Goal: Task Accomplishment & Management: Manage account settings

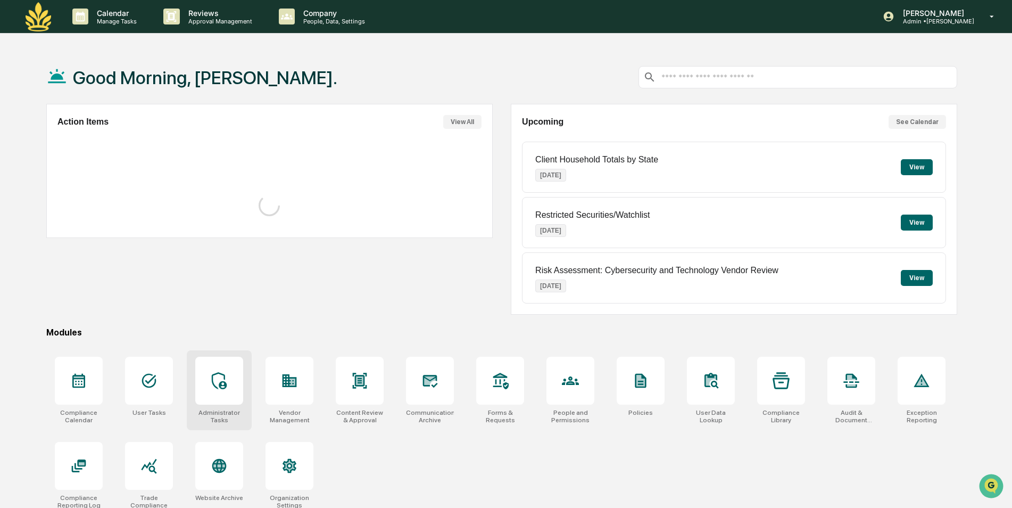
click at [223, 391] on div at bounding box center [219, 380] width 48 height 48
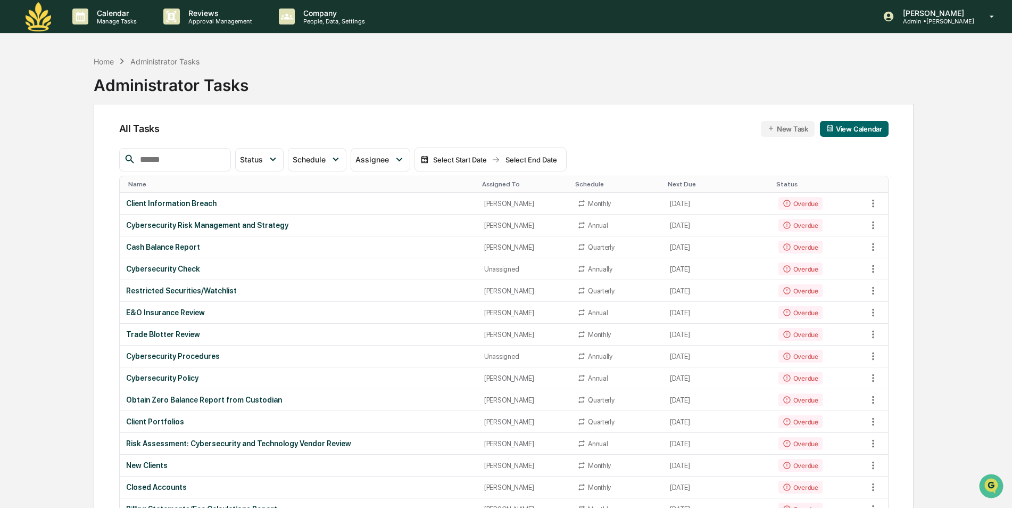
click at [219, 161] on input "text" at bounding box center [181, 160] width 90 height 14
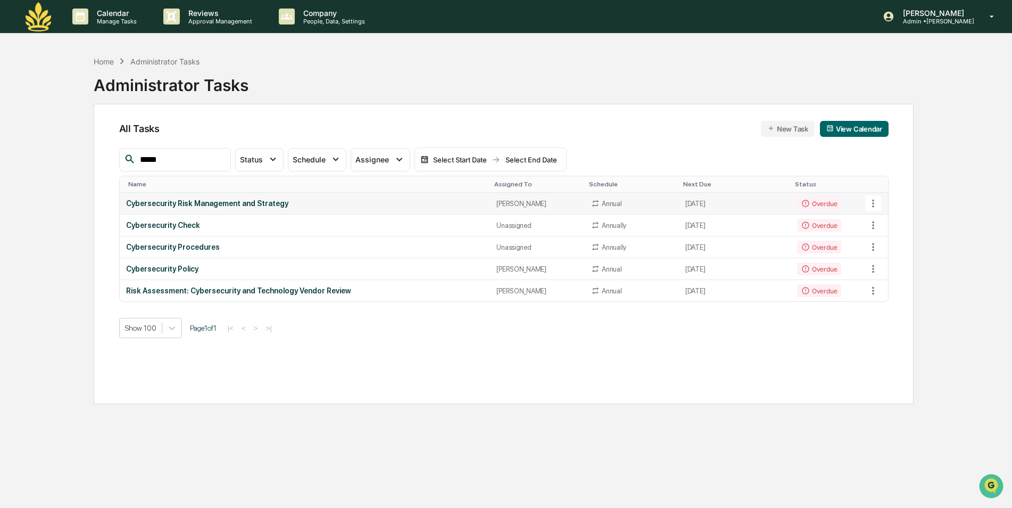
click at [875, 202] on icon at bounding box center [873, 203] width 12 height 12
click at [898, 263] on li "Delete Task" at bounding box center [912, 262] width 85 height 20
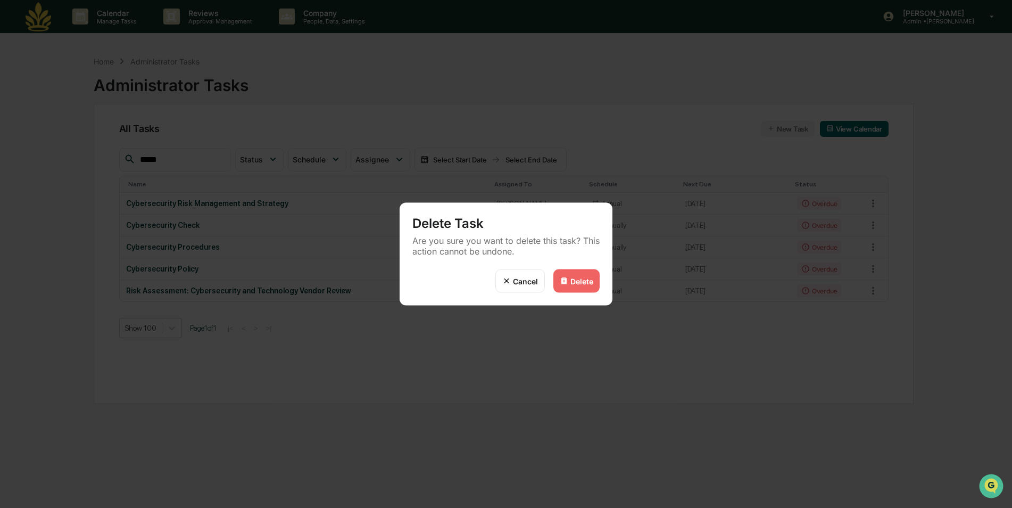
click at [525, 283] on div "Cancel" at bounding box center [525, 280] width 25 height 9
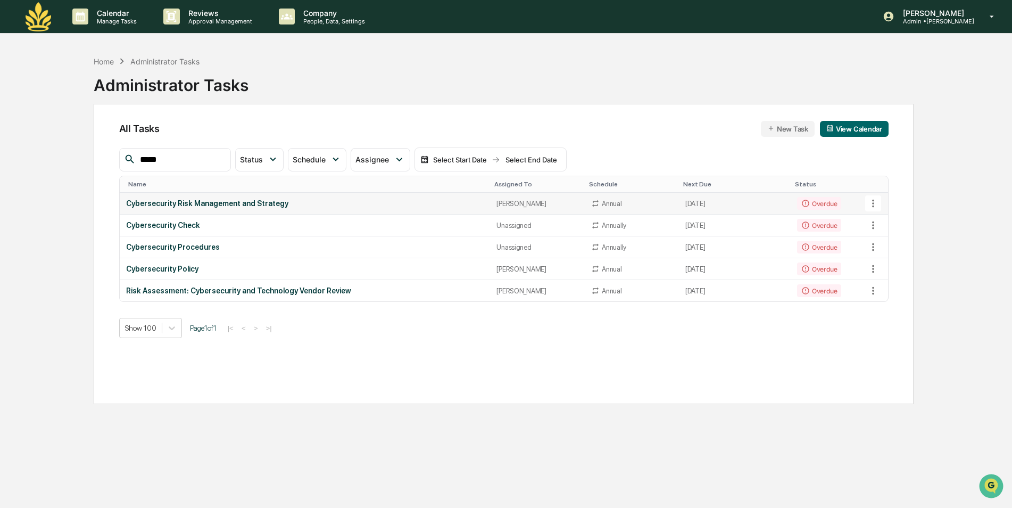
click at [875, 199] on icon at bounding box center [873, 203] width 12 height 12
click at [888, 263] on li "Delete Task" at bounding box center [912, 262] width 85 height 20
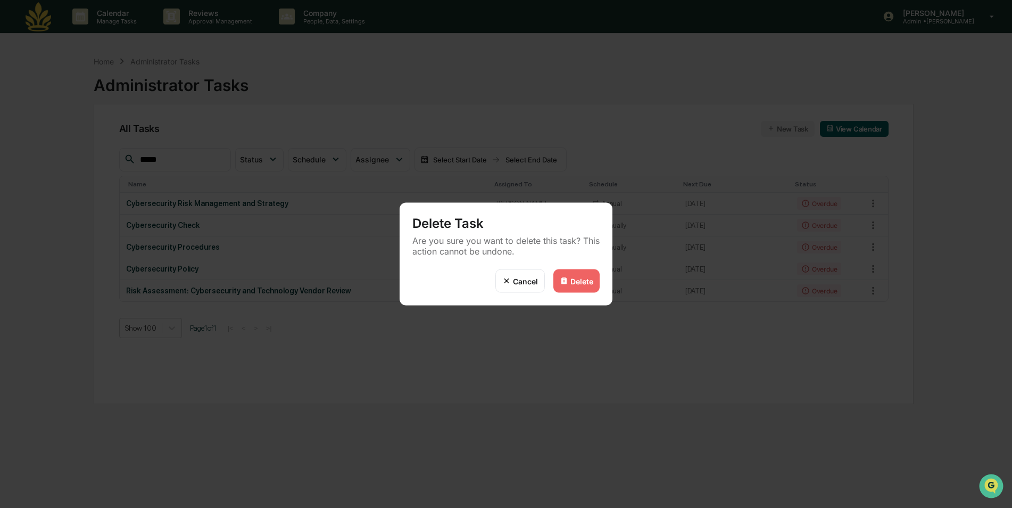
click at [579, 284] on div "Delete" at bounding box center [581, 280] width 23 height 9
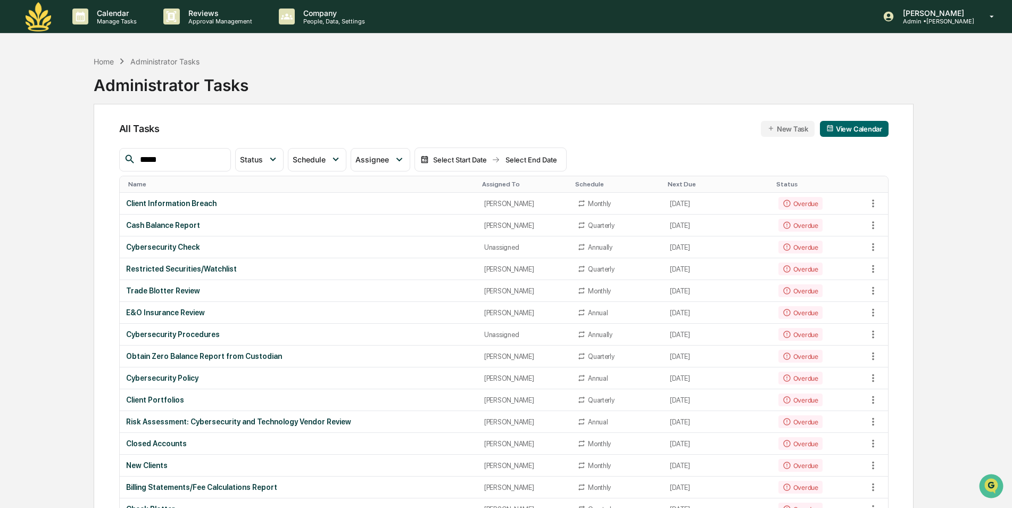
click at [189, 154] on input "*****" at bounding box center [181, 160] width 90 height 14
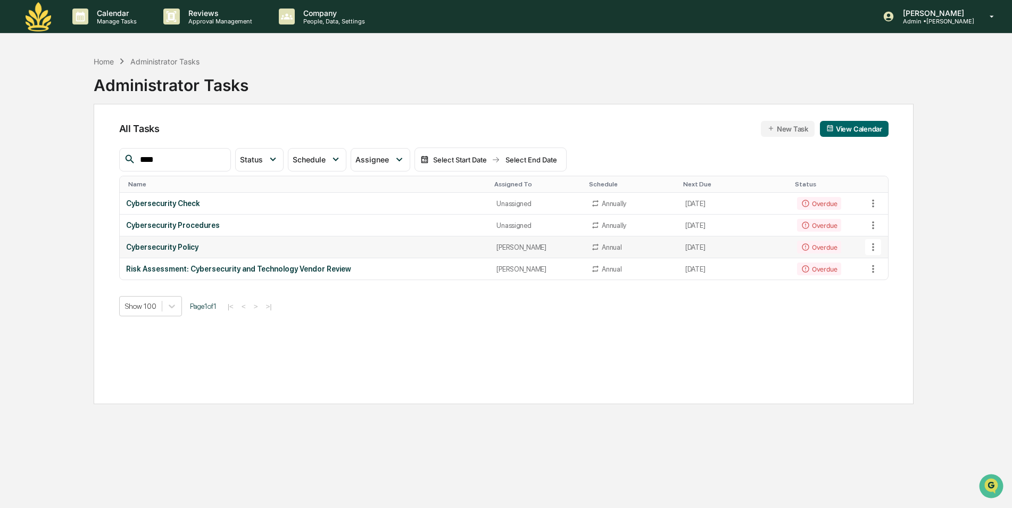
type input "****"
click at [874, 249] on icon at bounding box center [873, 247] width 12 height 12
click at [909, 310] on li "Delete Task" at bounding box center [912, 305] width 85 height 20
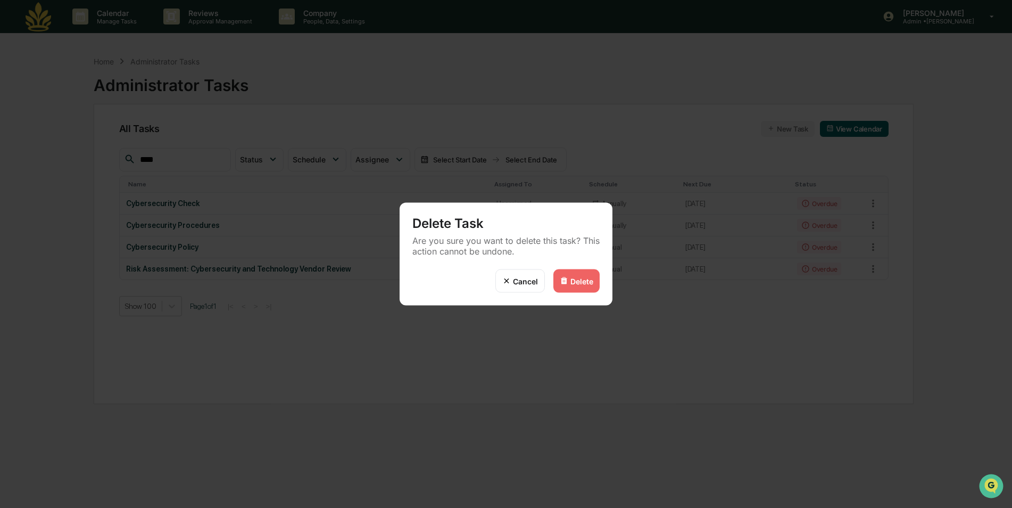
click at [594, 282] on div "Delete" at bounding box center [576, 280] width 46 height 23
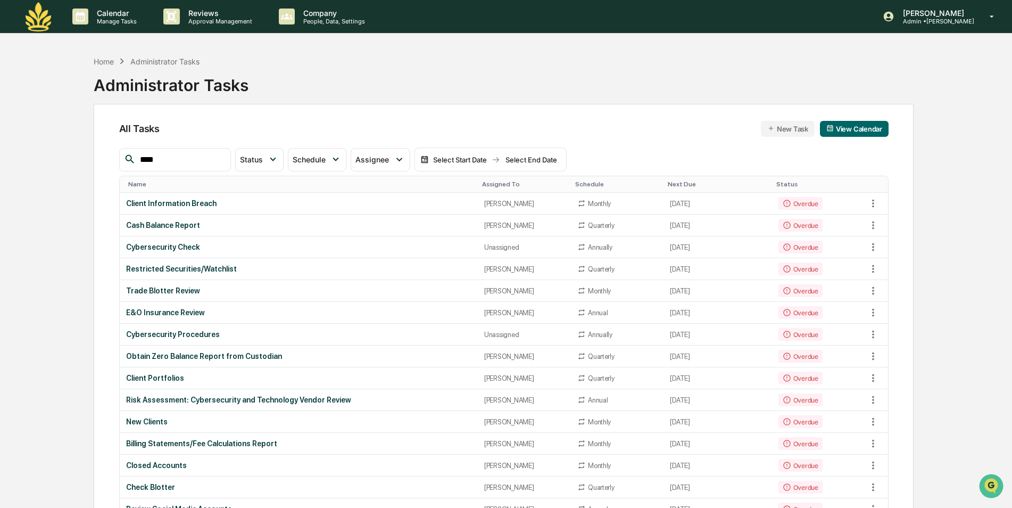
click at [494, 181] on div "Assigned To" at bounding box center [524, 183] width 85 height 7
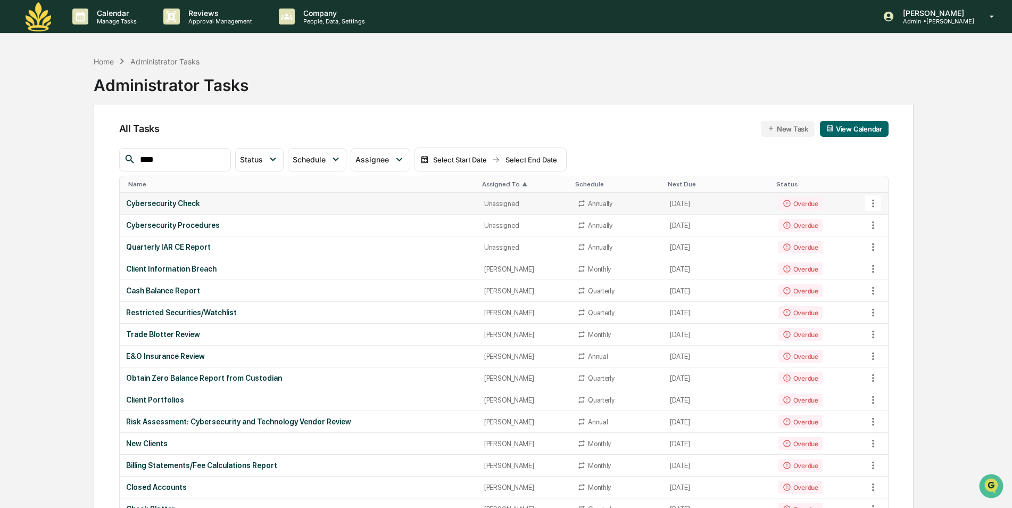
click at [305, 198] on td "Cybersecurity Check" at bounding box center [299, 204] width 358 height 22
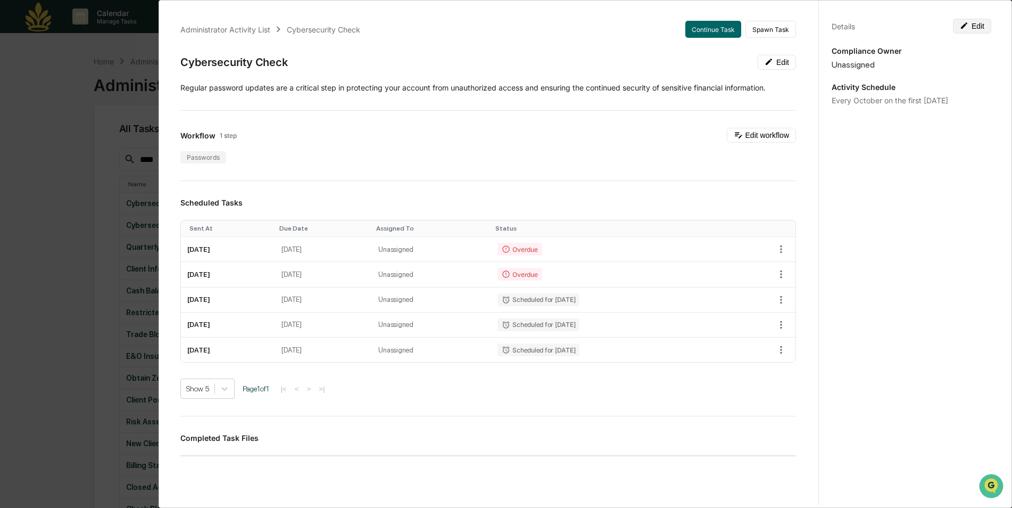
click at [979, 24] on button "Edit" at bounding box center [972, 26] width 38 height 15
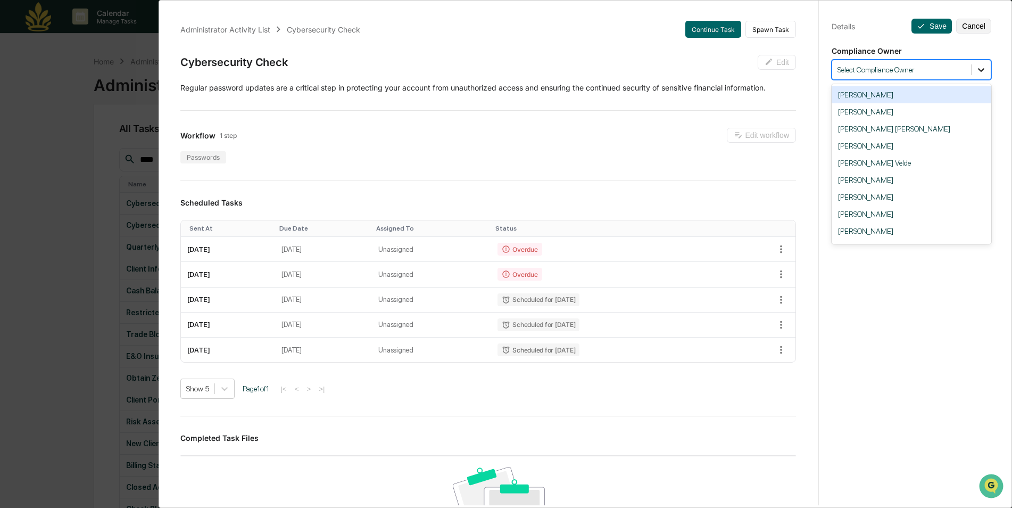
click at [981, 64] on div at bounding box center [981, 69] width 19 height 19
click at [883, 234] on div "Byron Hurlbut" at bounding box center [912, 230] width 160 height 17
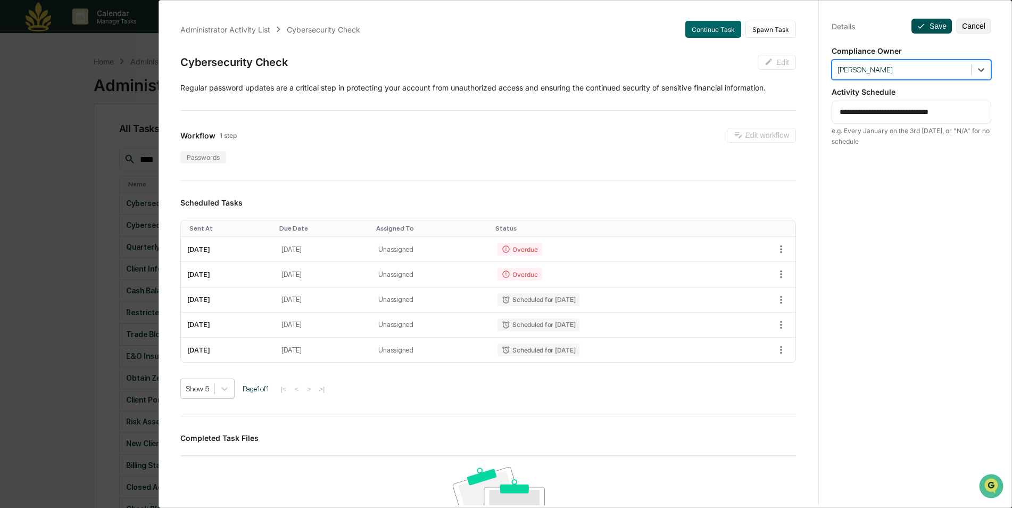
click at [924, 27] on button "Save" at bounding box center [931, 26] width 40 height 15
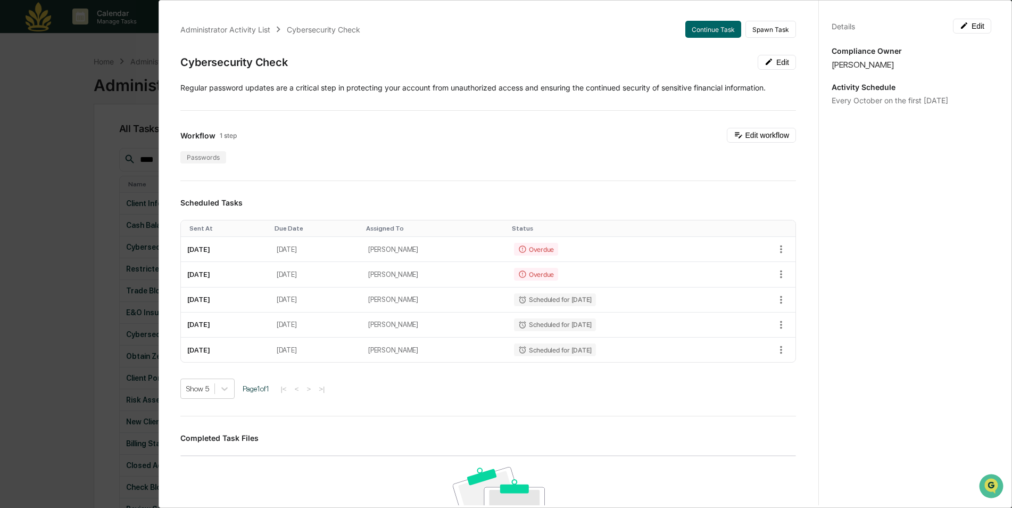
click at [67, 157] on div "Administrator Activity List Cybersecurity Check Continue Task Spawn Task Cybers…" at bounding box center [506, 254] width 1012 height 508
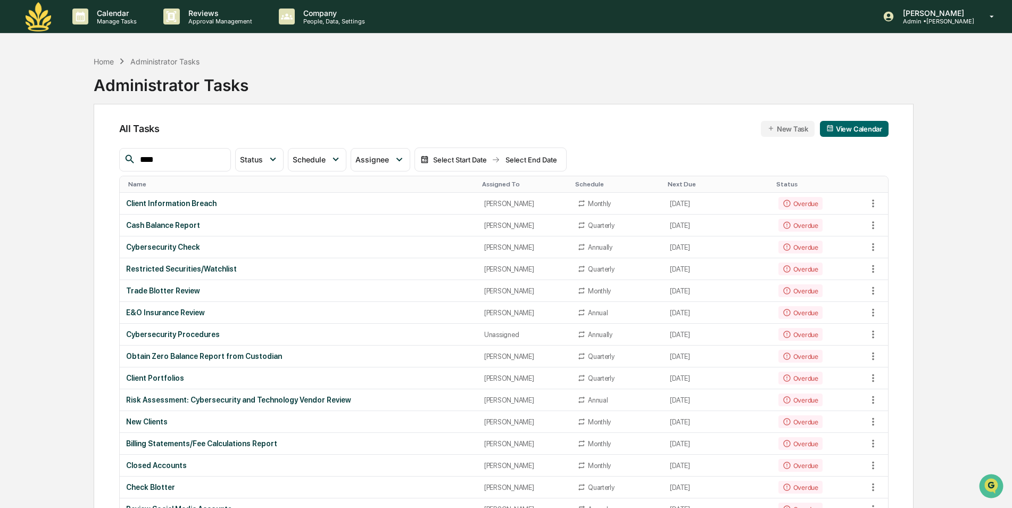
click at [482, 184] on div "Assigned To" at bounding box center [524, 183] width 85 height 7
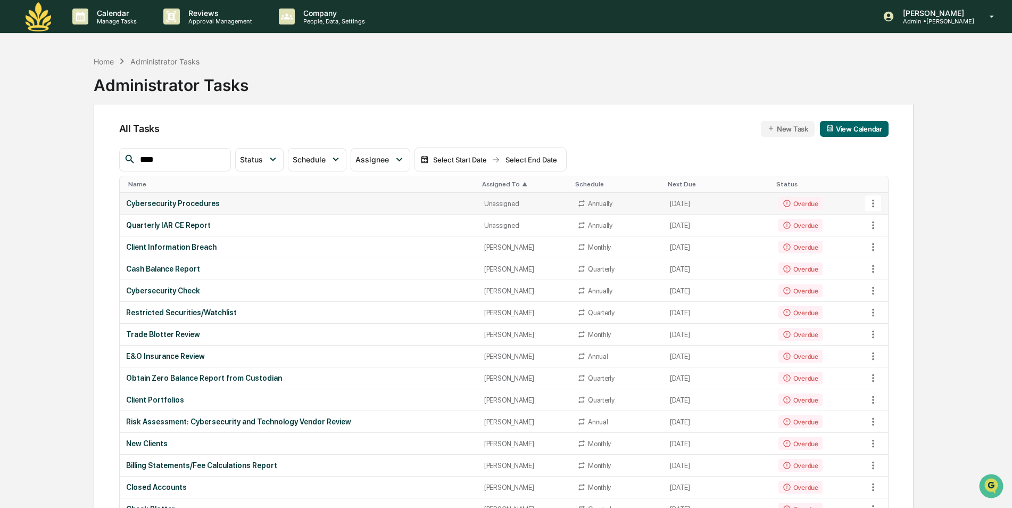
click at [374, 202] on div "Cybersecurity Procedures" at bounding box center [298, 203] width 345 height 9
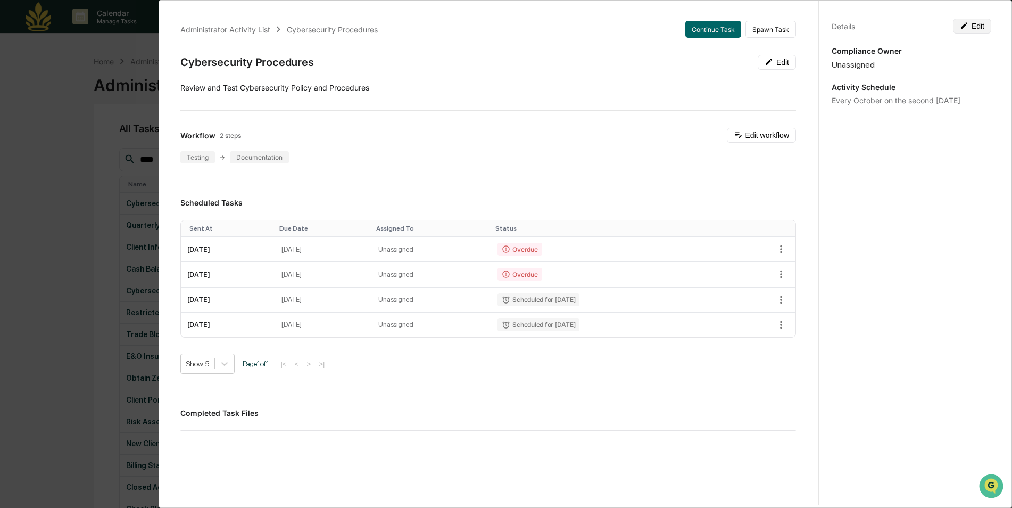
click at [980, 24] on button "Edit" at bounding box center [972, 26] width 38 height 15
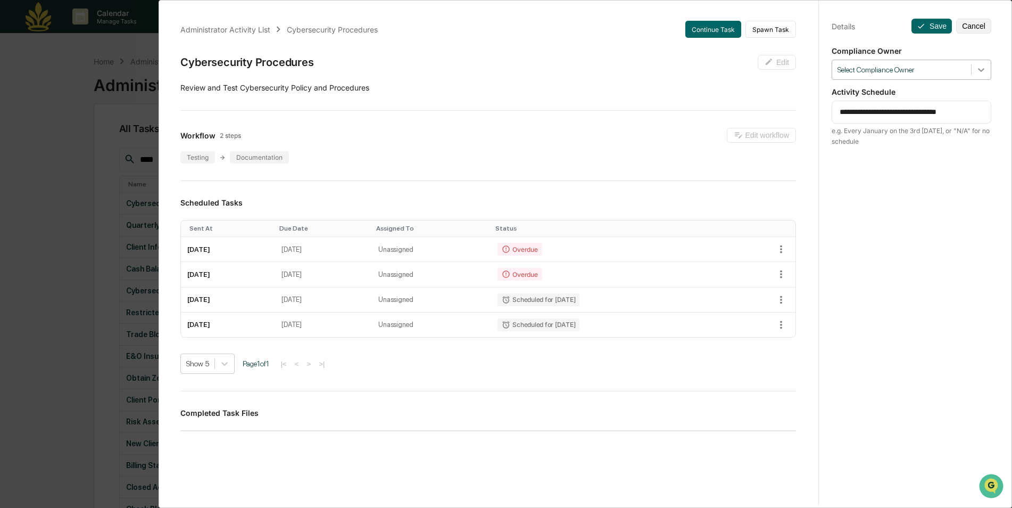
click at [978, 70] on icon at bounding box center [981, 69] width 11 height 11
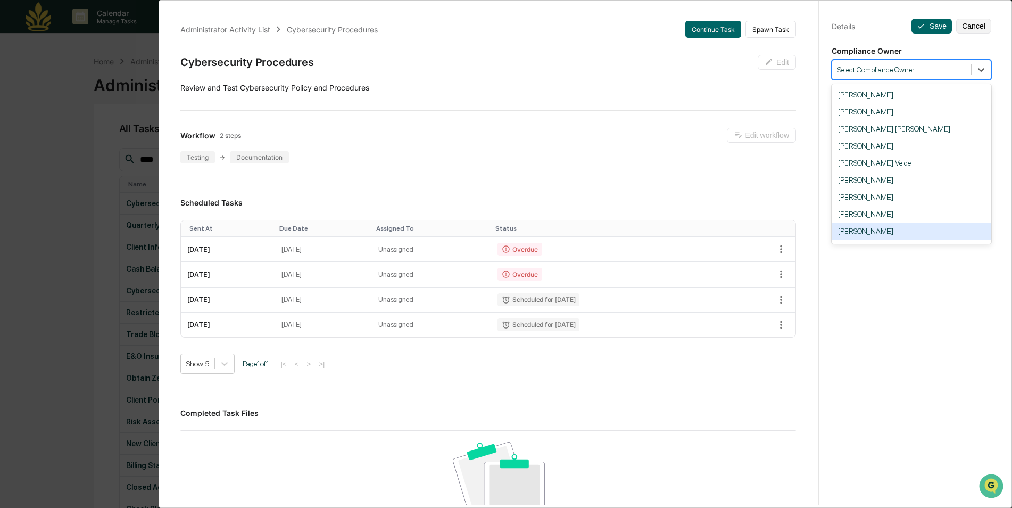
click at [908, 233] on div "Byron Hurlbut" at bounding box center [912, 230] width 160 height 17
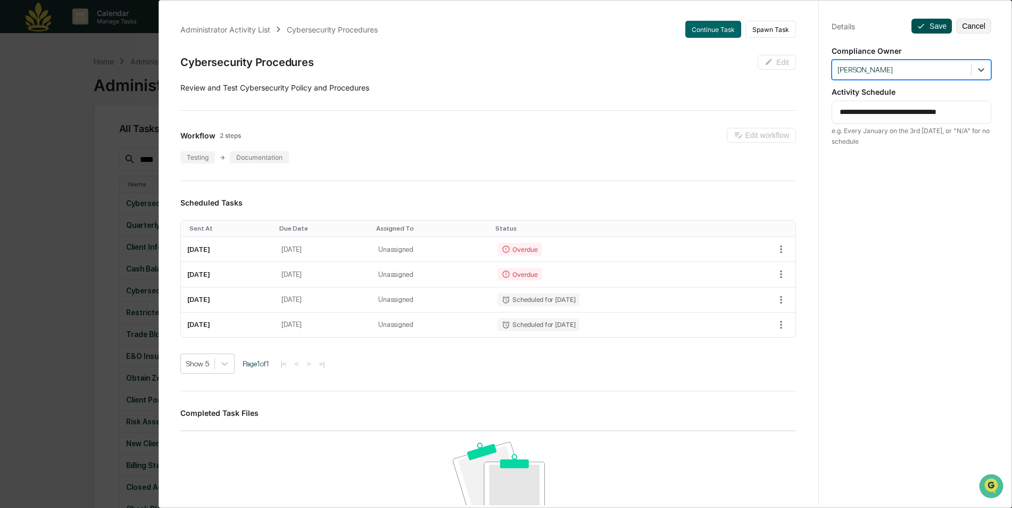
click at [931, 20] on button "Save" at bounding box center [931, 26] width 40 height 15
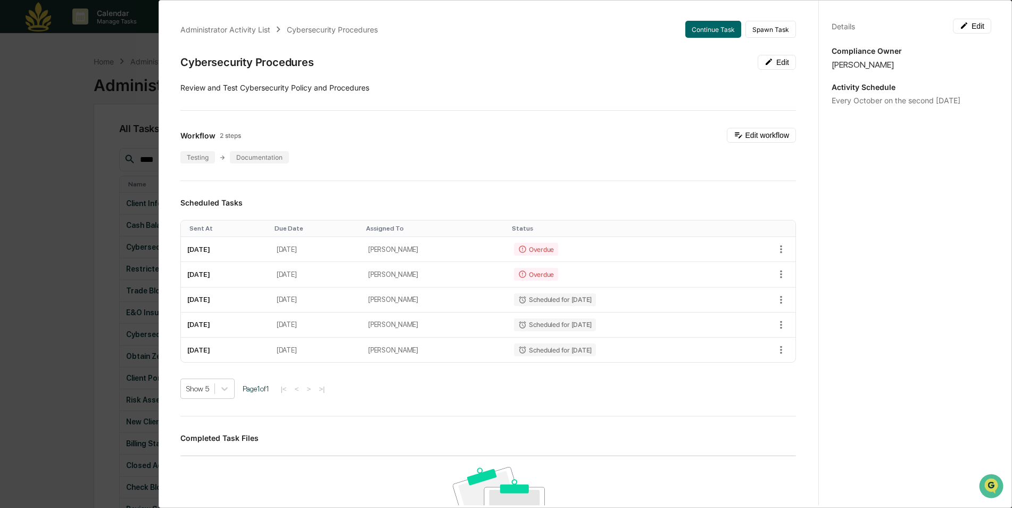
click at [65, 181] on div "Administrator Activity List Cybersecurity Procedures Continue Task Spawn Task C…" at bounding box center [506, 254] width 1012 height 508
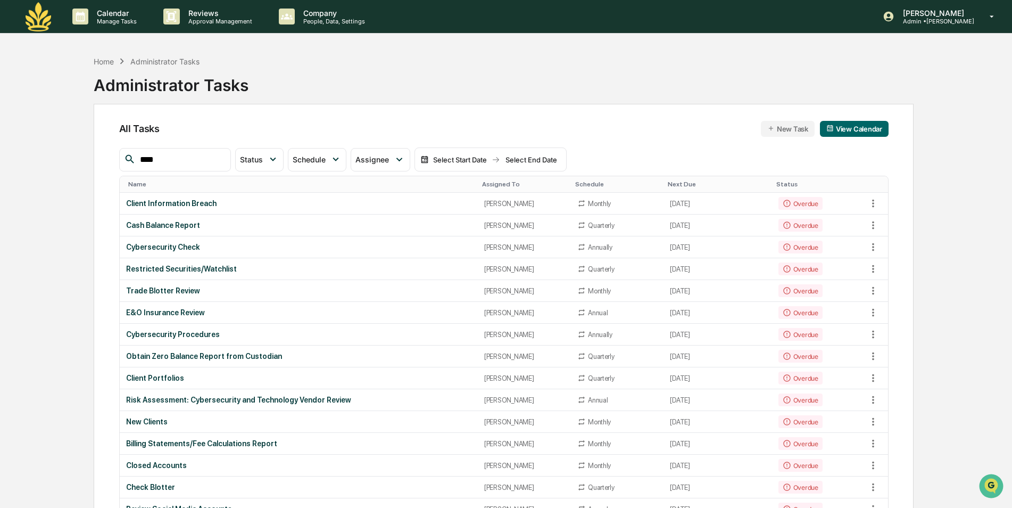
click at [489, 183] on div "Assigned To" at bounding box center [524, 183] width 85 height 7
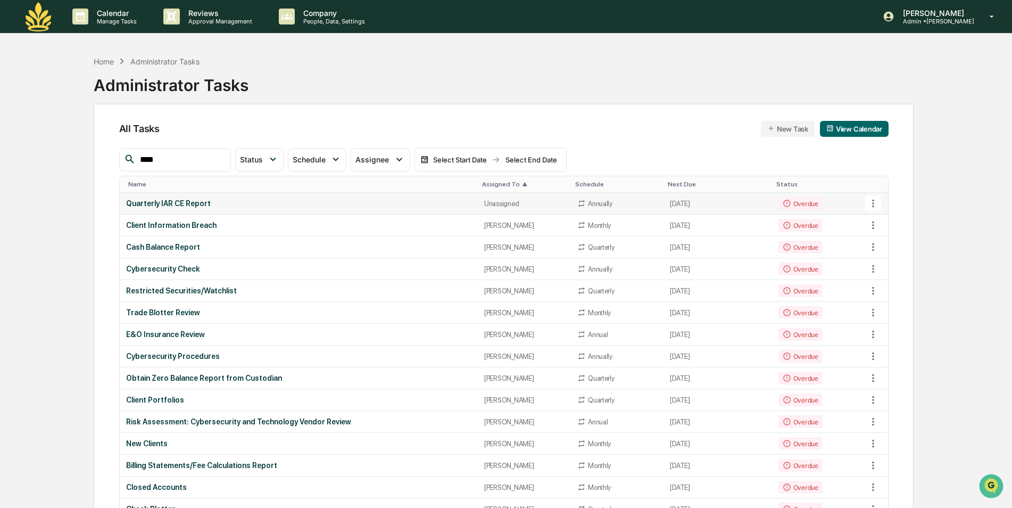
click at [345, 205] on div "Quarterly IAR CE Report" at bounding box center [298, 203] width 345 height 9
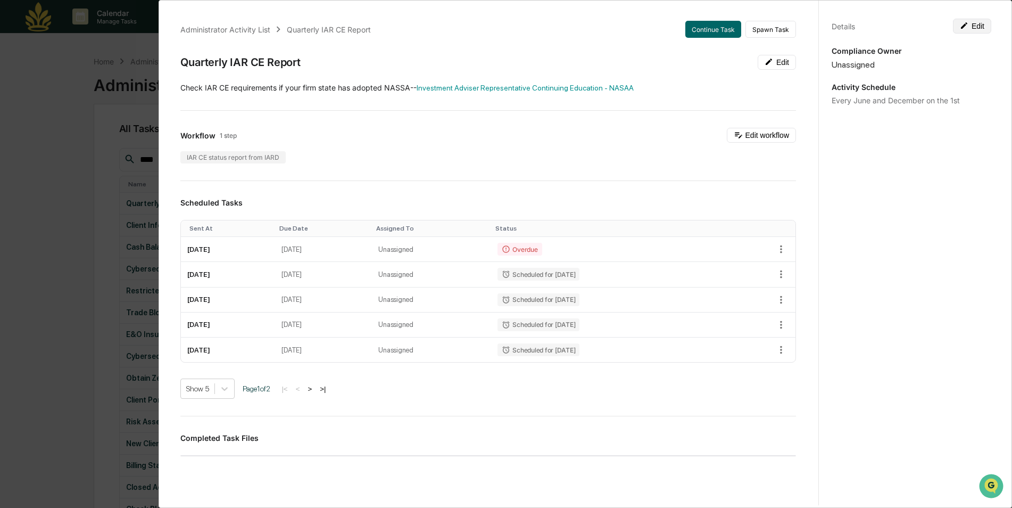
click at [967, 27] on button "Edit" at bounding box center [972, 26] width 38 height 15
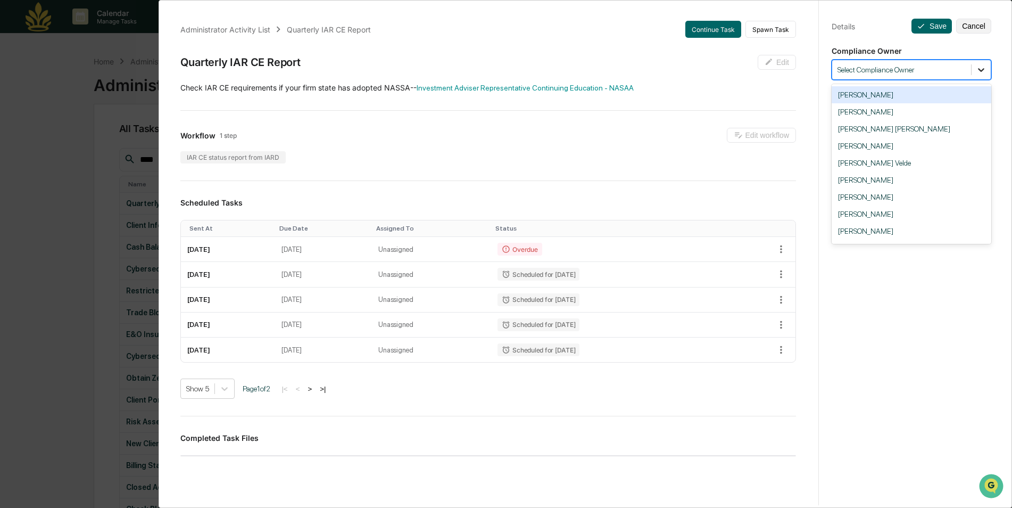
click at [981, 78] on div at bounding box center [981, 69] width 19 height 19
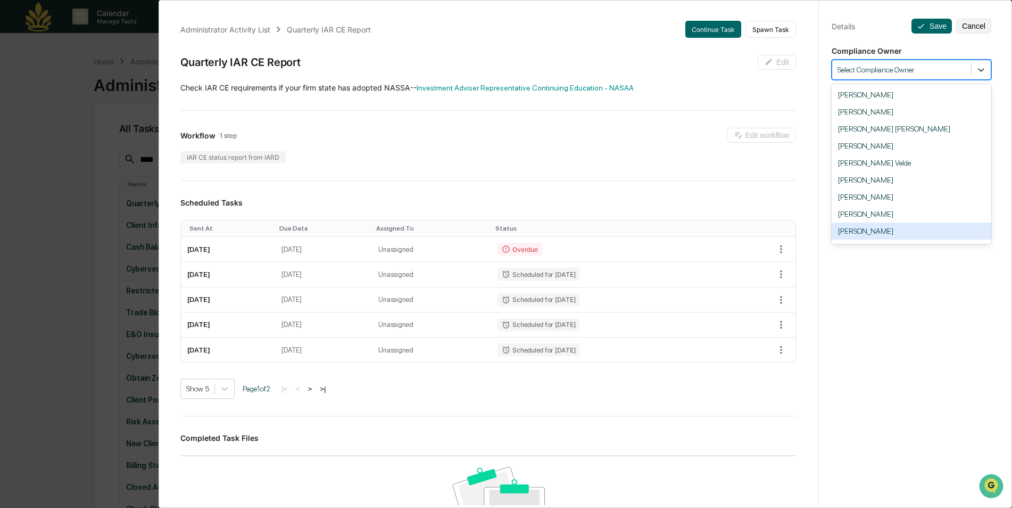
click at [885, 235] on div "Byron Hurlbut" at bounding box center [912, 230] width 160 height 17
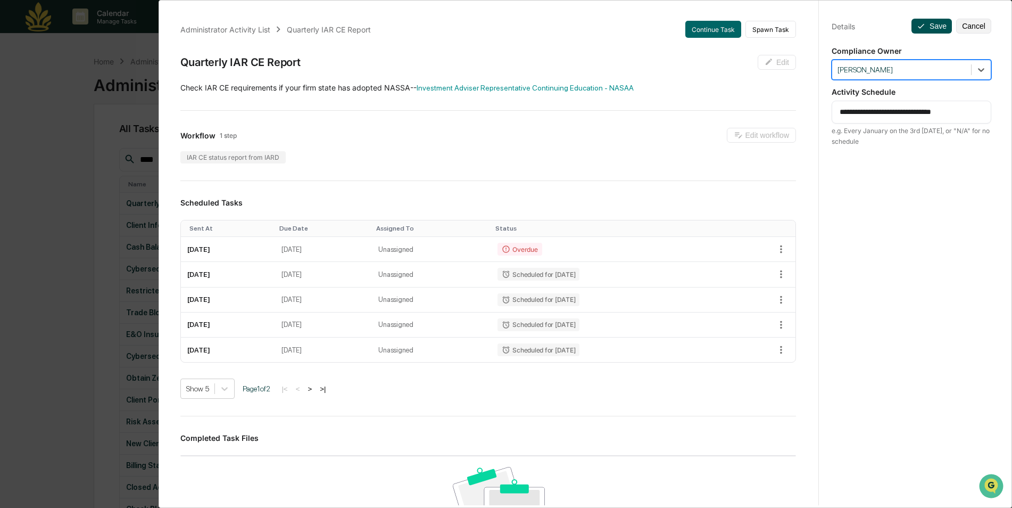
click at [926, 27] on button "Save" at bounding box center [931, 26] width 40 height 15
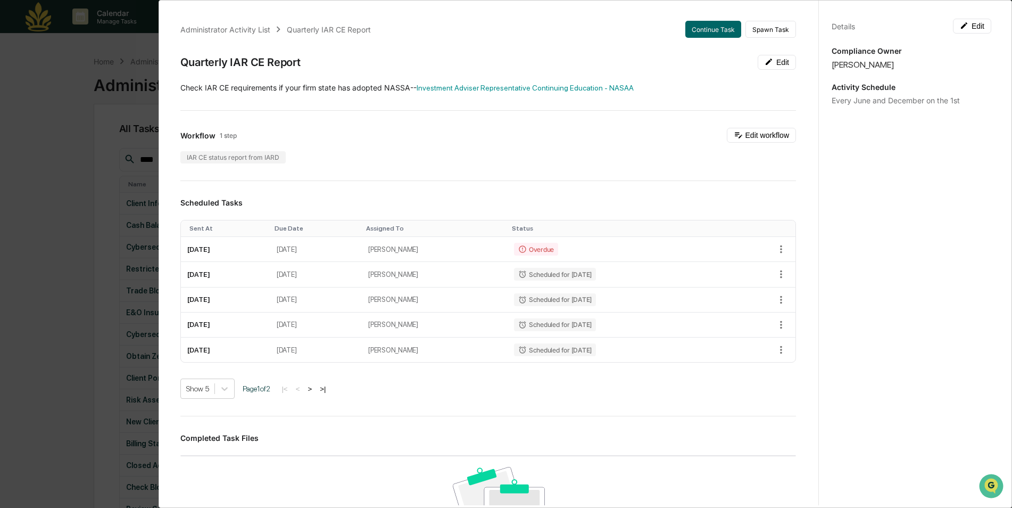
click at [68, 137] on div "Administrator Activity List Quarterly IAR CE Report Continue Task Spawn Task Qu…" at bounding box center [506, 254] width 1012 height 508
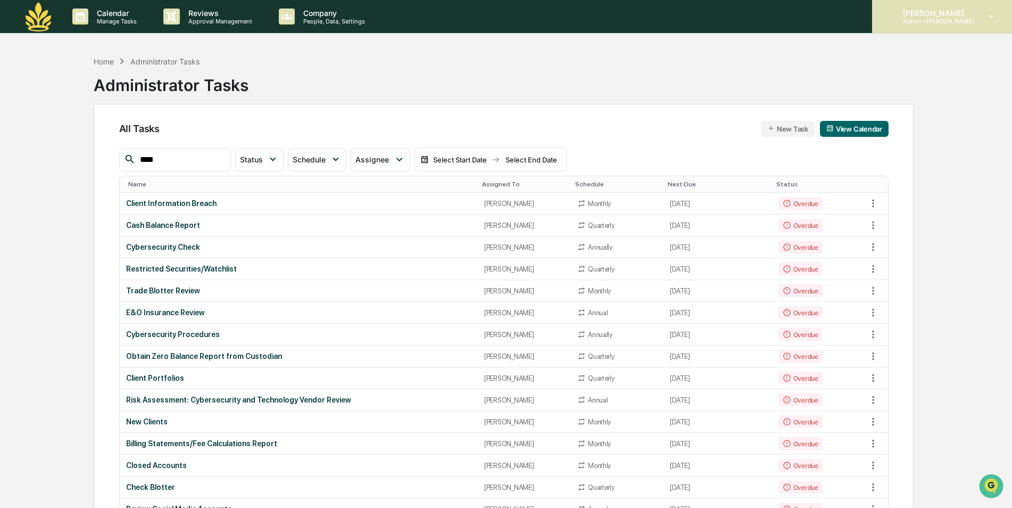
click at [934, 26] on div "Caroline Iannucci Admin • Maia Wealth" at bounding box center [942, 16] width 140 height 33
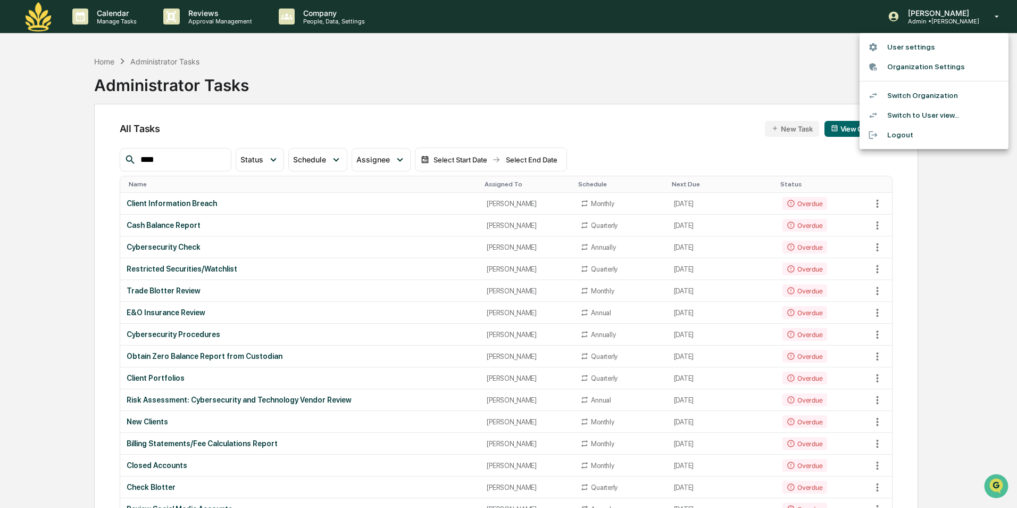
click at [932, 94] on li "Switch Organization" at bounding box center [934, 96] width 149 height 20
